Goal: Transaction & Acquisition: Book appointment/travel/reservation

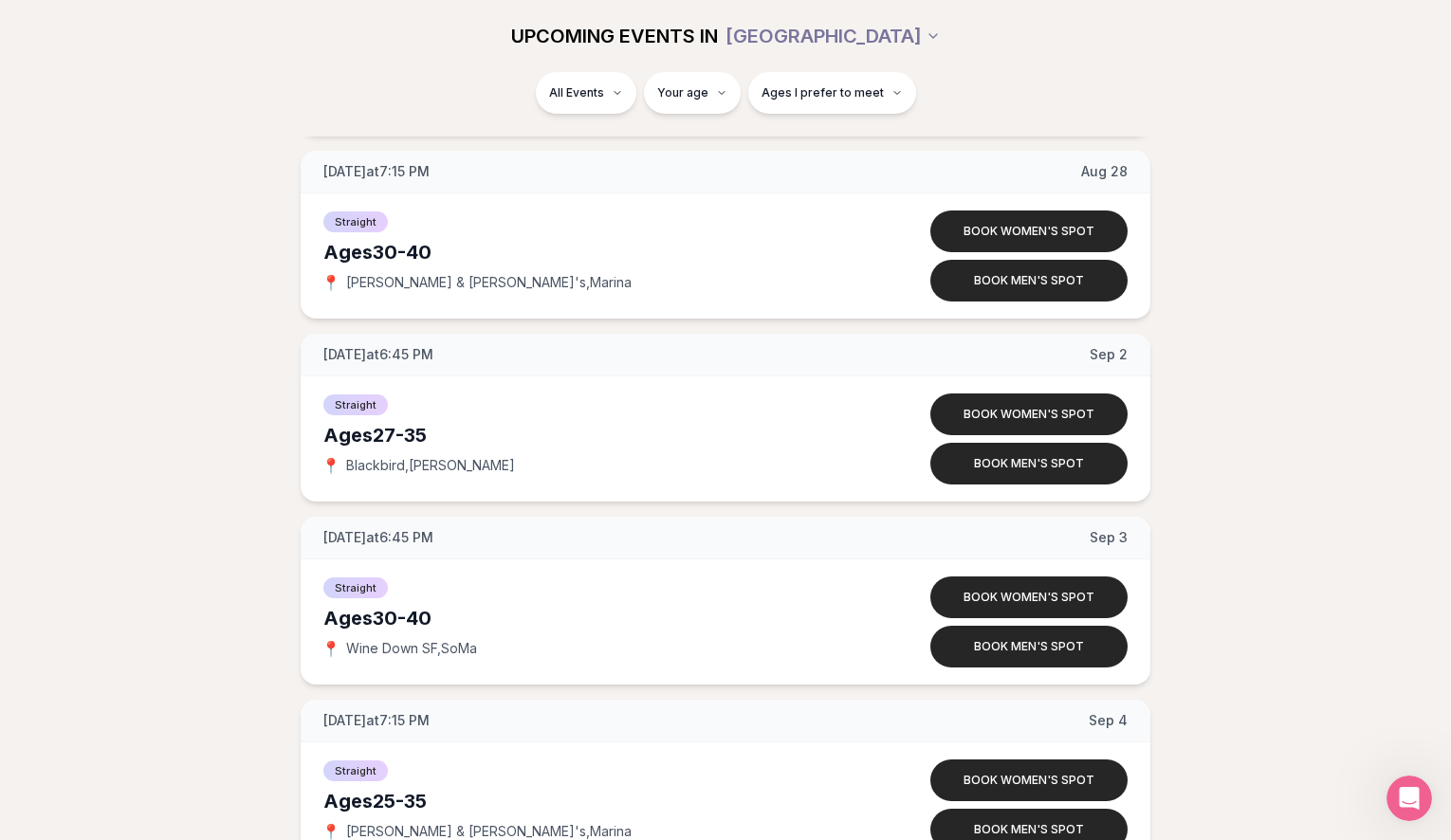
scroll to position [1683, 0]
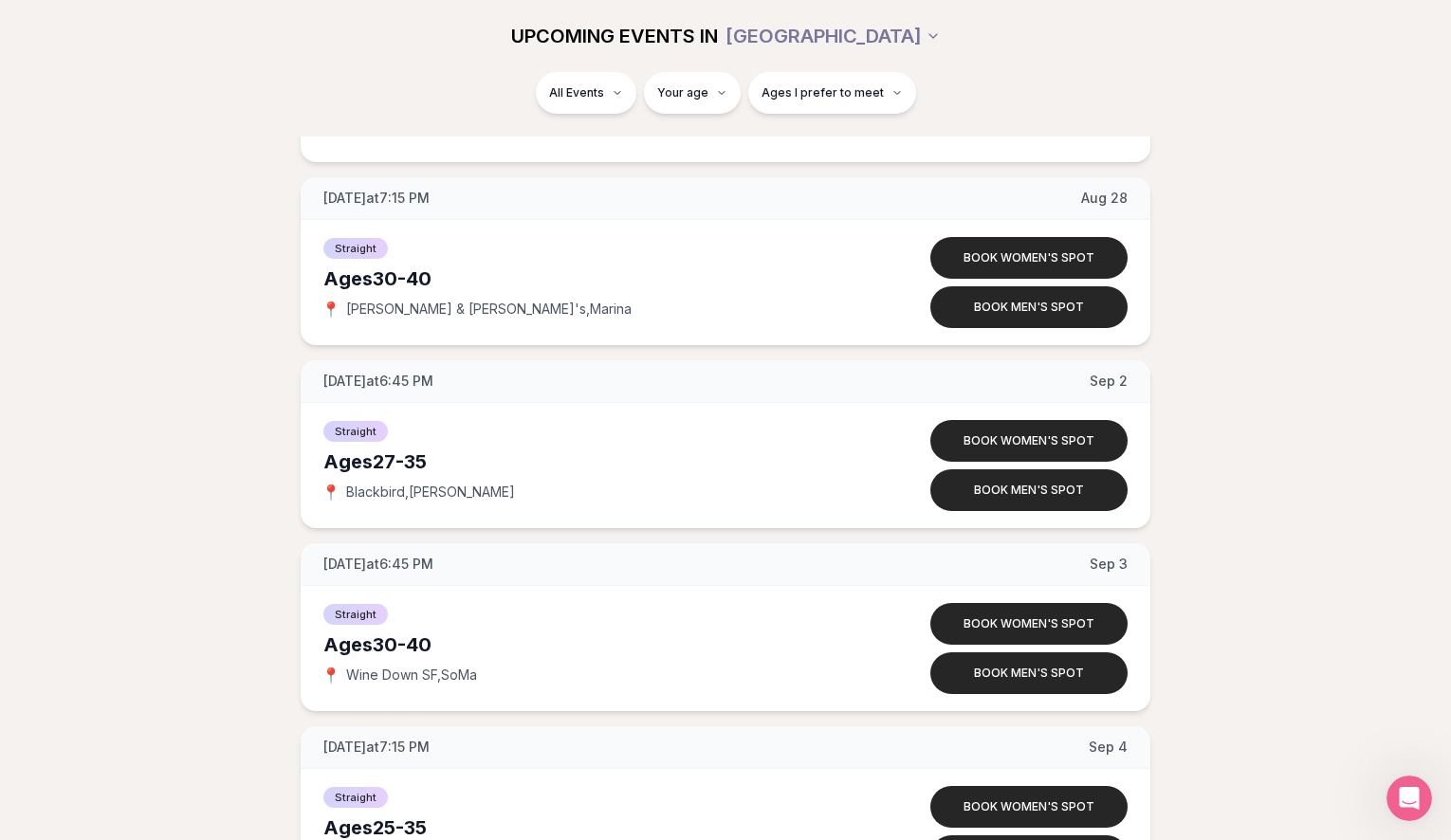
click at [1205, 479] on div "[DATE] at 6:45 PM [DATE] Ages [DEMOGRAPHIC_DATA] Straight 📍 Wine Down SF , SoMa…" at bounding box center [726, 718] width 1390 height 4010
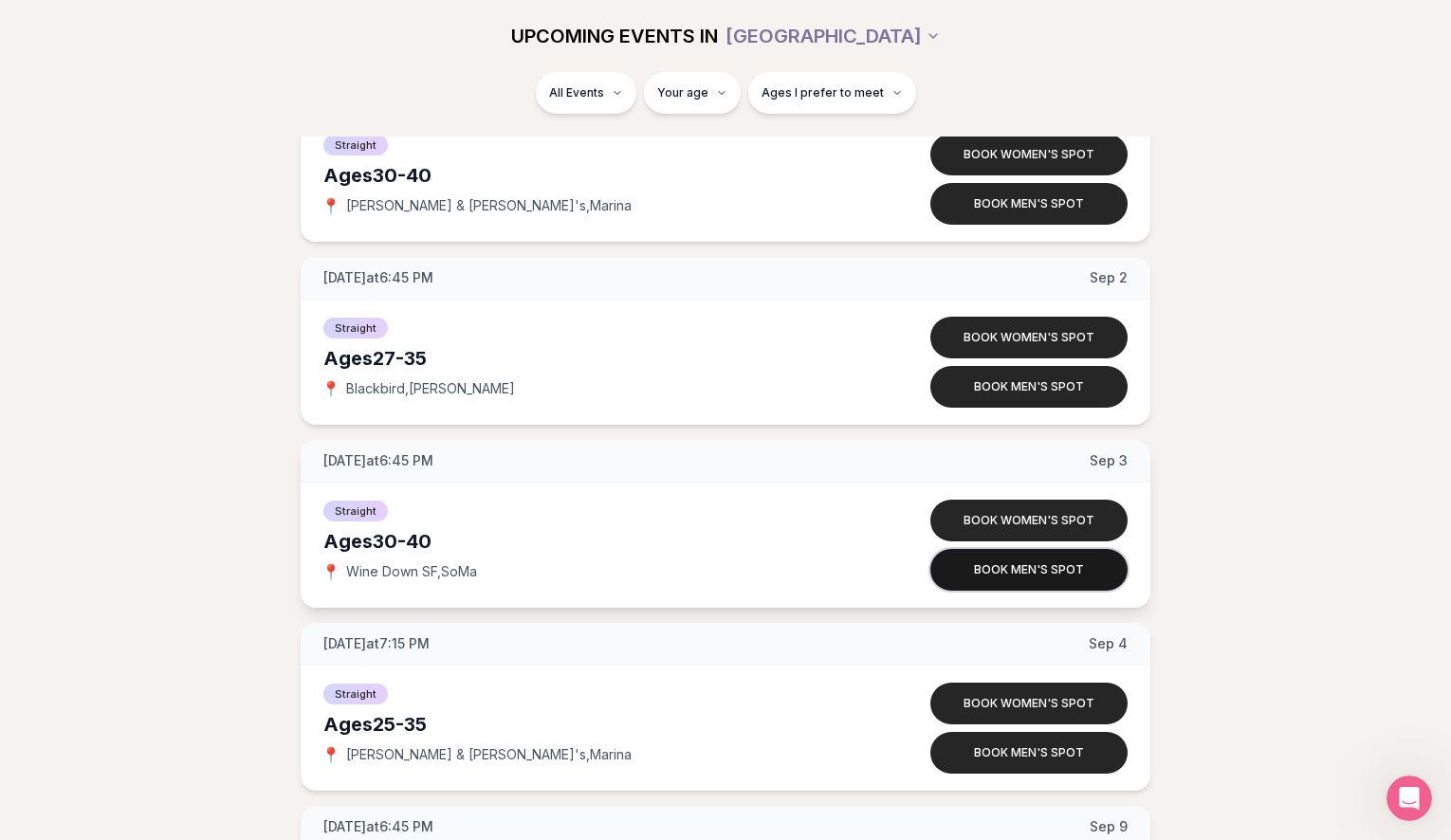
scroll to position [1791, 0]
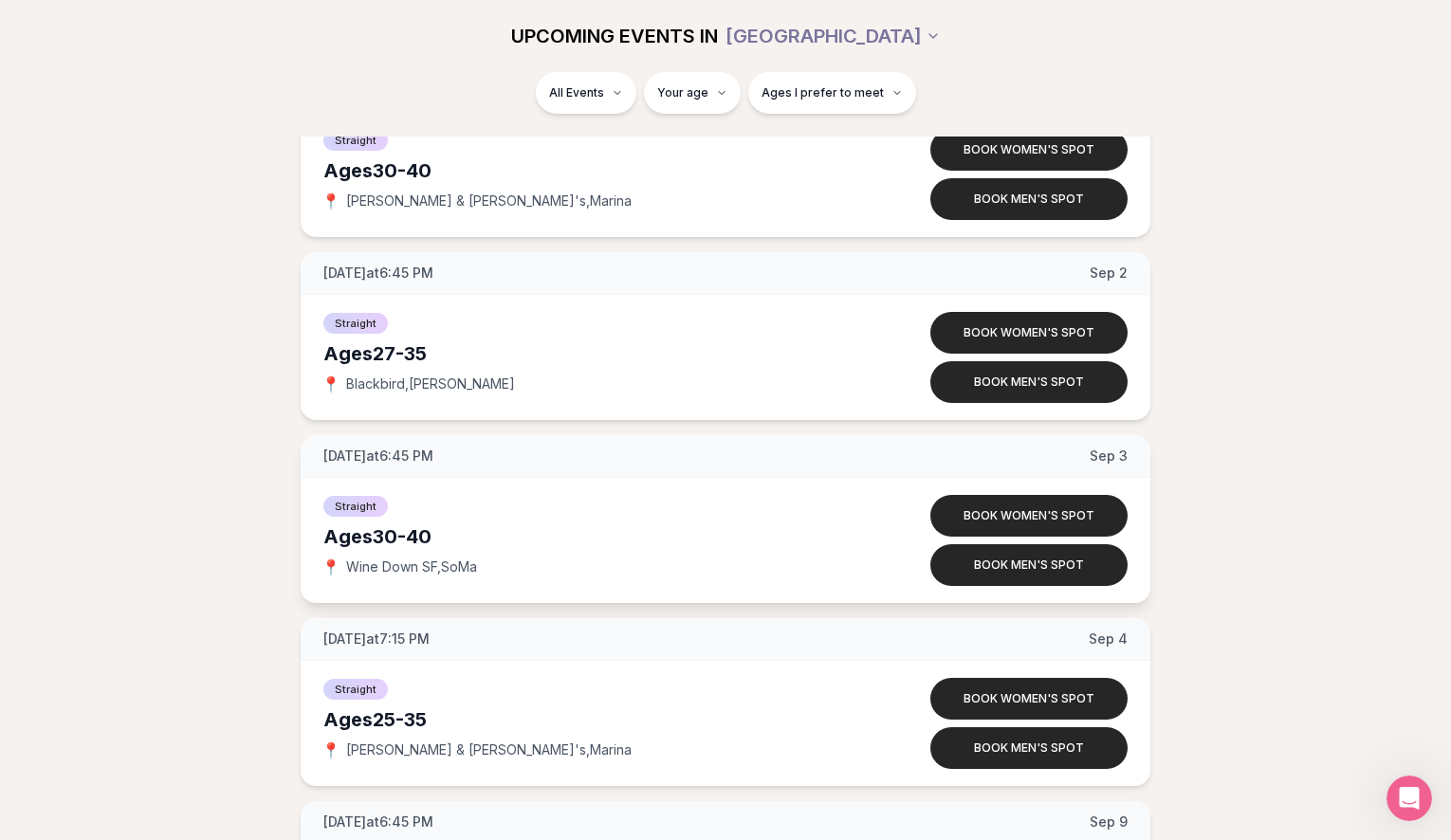
click at [1048, 482] on div "Straight Ages [DEMOGRAPHIC_DATA] 📍 Wine Down SF , SoMa Book women's spot Book m…" at bounding box center [726, 541] width 850 height 126
click at [1021, 505] on button "Book women's spot" at bounding box center [1029, 515] width 197 height 42
